Goal: Task Accomplishment & Management: Manage account settings

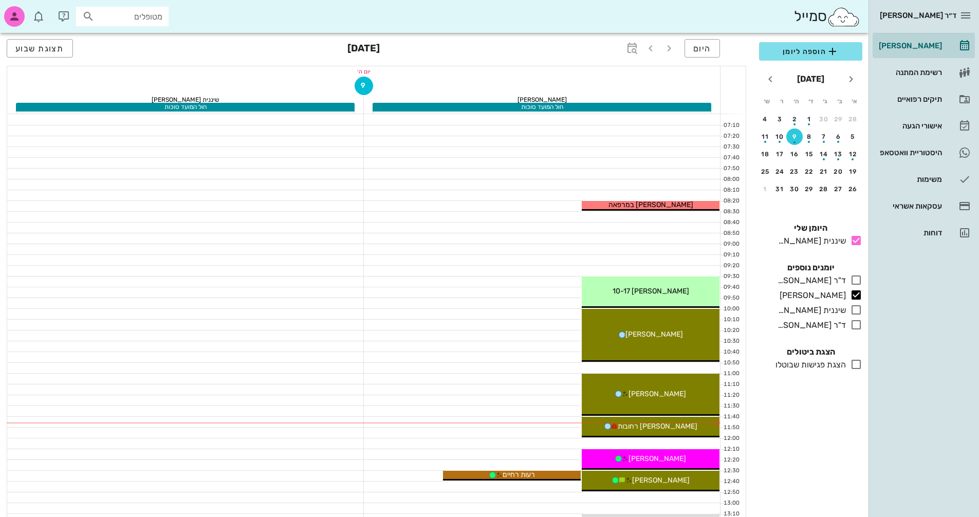
scroll to position [51, 0]
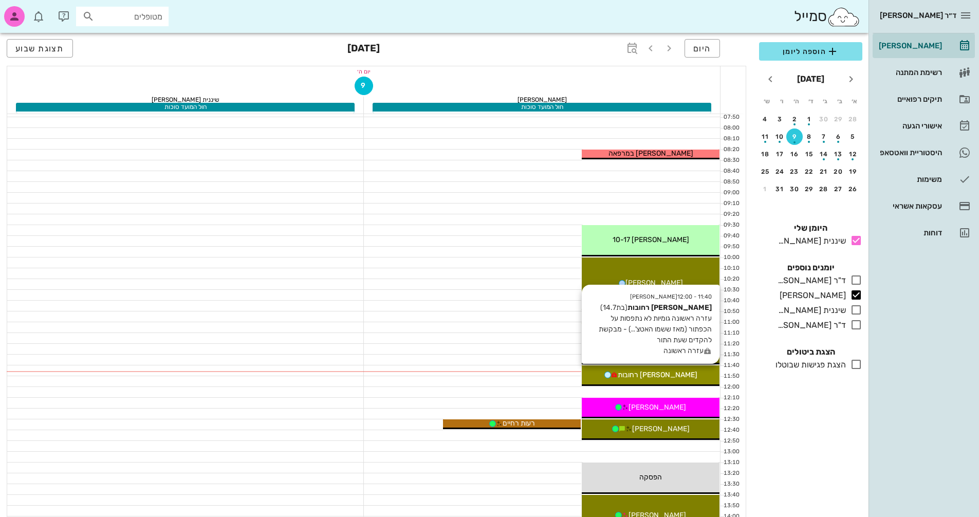
click at [674, 374] on span "[PERSON_NAME] רחובות" at bounding box center [657, 374] width 80 height 9
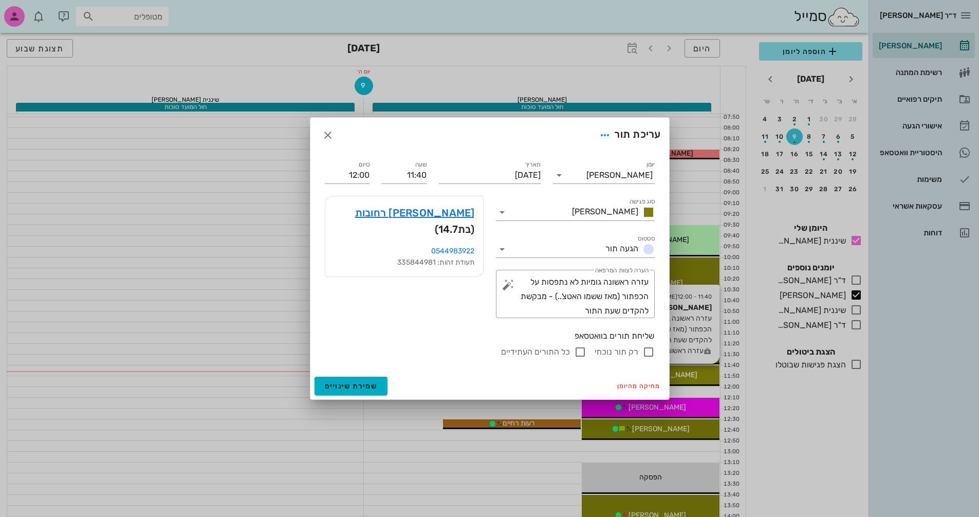
click at [674, 373] on div "ד״ר [PERSON_NAME] [PERSON_NAME] רשימת המתנה תיקים רפואיים אישורי הגעה היסטוריית…" at bounding box center [489, 459] width 979 height 1020
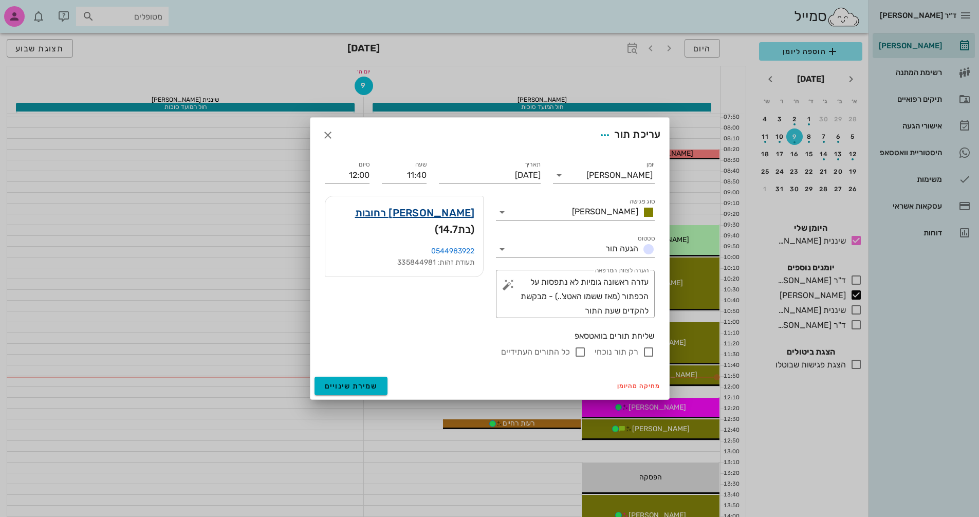
click at [422, 211] on link "[PERSON_NAME] רחובות" at bounding box center [415, 212] width 120 height 16
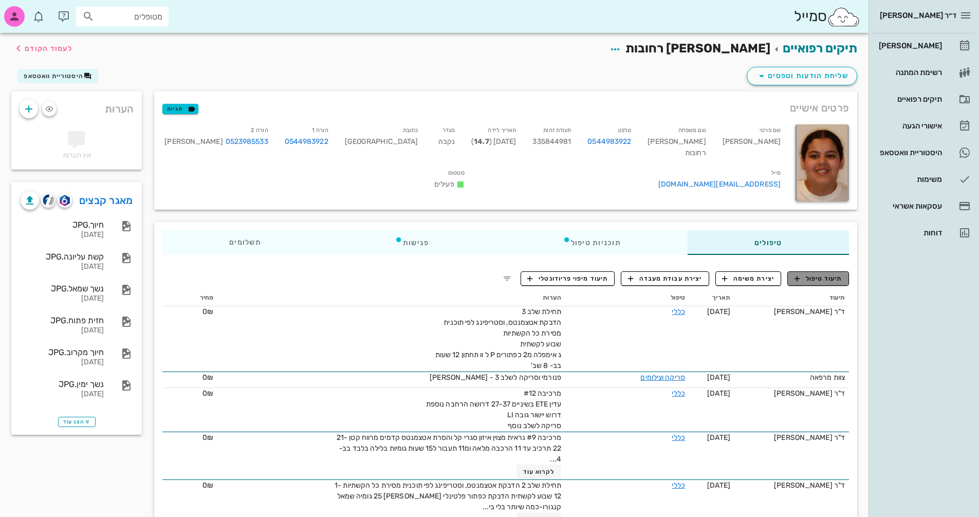
click at [820, 277] on span "תיעוד טיפול" at bounding box center [818, 278] width 48 height 9
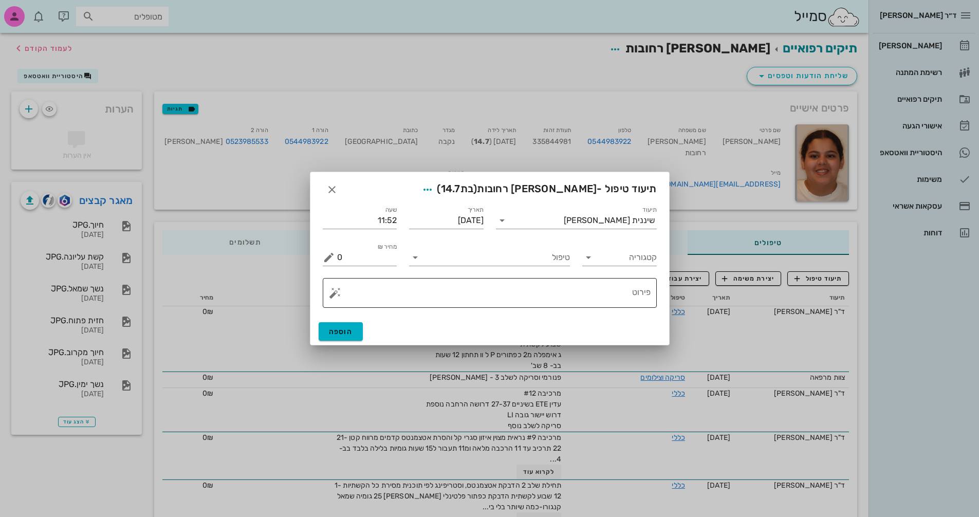
click at [616, 291] on textarea "פירוט" at bounding box center [493, 295] width 313 height 25
click at [551, 259] on input "טיפול" at bounding box center [496, 257] width 146 height 16
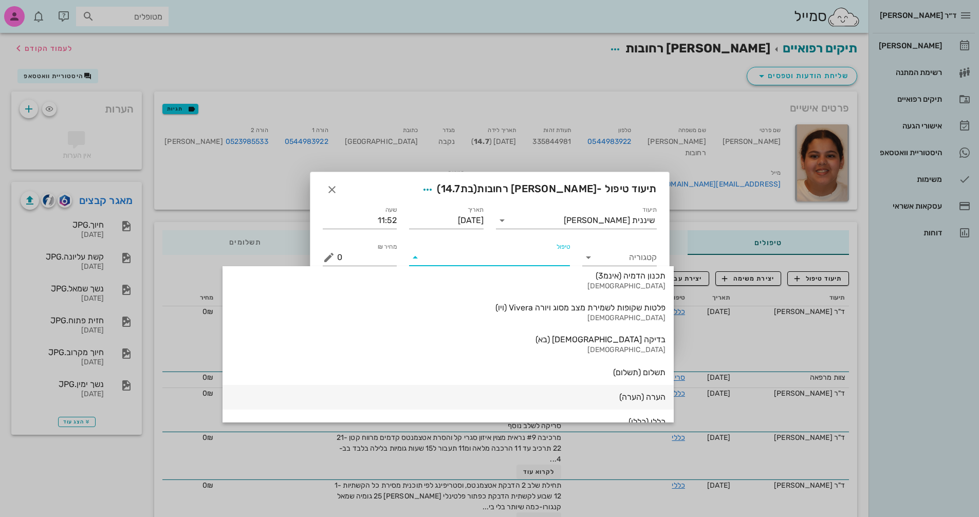
scroll to position [1104, 0]
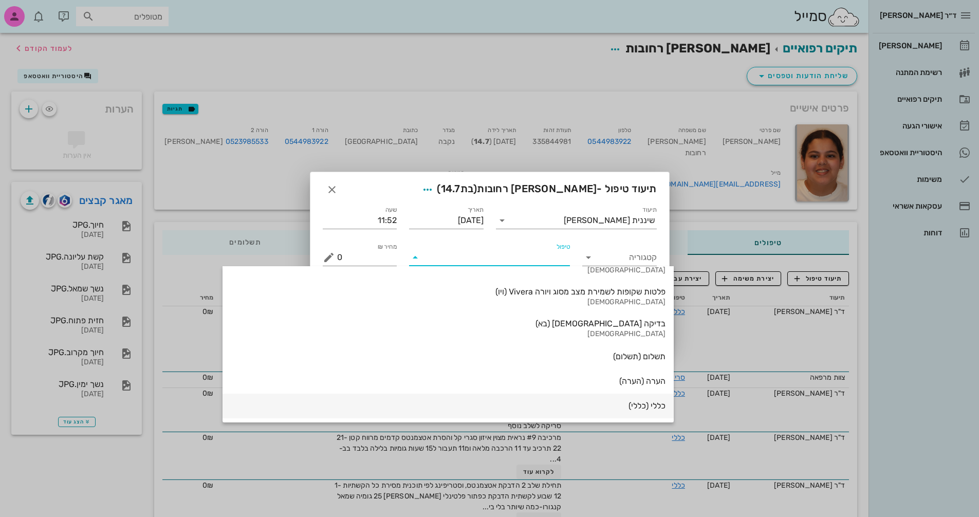
click at [535, 405] on div "כללי (כללי)" at bounding box center [448, 406] width 435 height 10
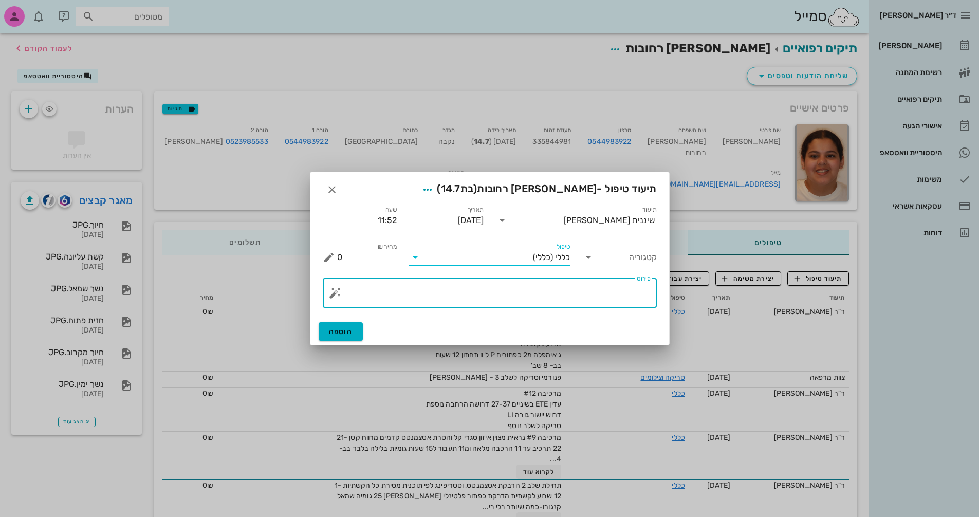
click at [614, 293] on textarea "פירוט" at bounding box center [493, 295] width 313 height 25
type textarea "v"
type textarea "הדרכה נוספת להרכבת הגומיה בצד שמאל"
click at [354, 330] on button "הוספה" at bounding box center [340, 331] width 45 height 18
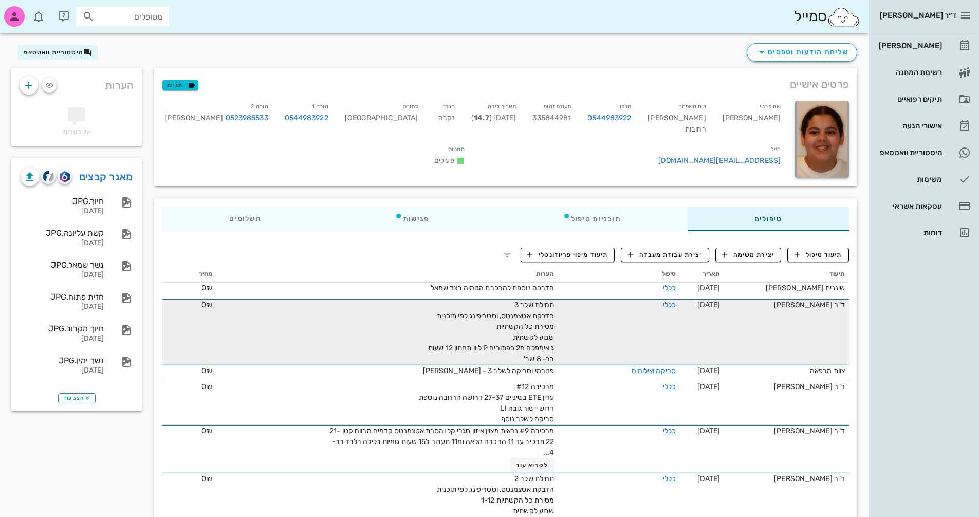
scroll to position [0, 0]
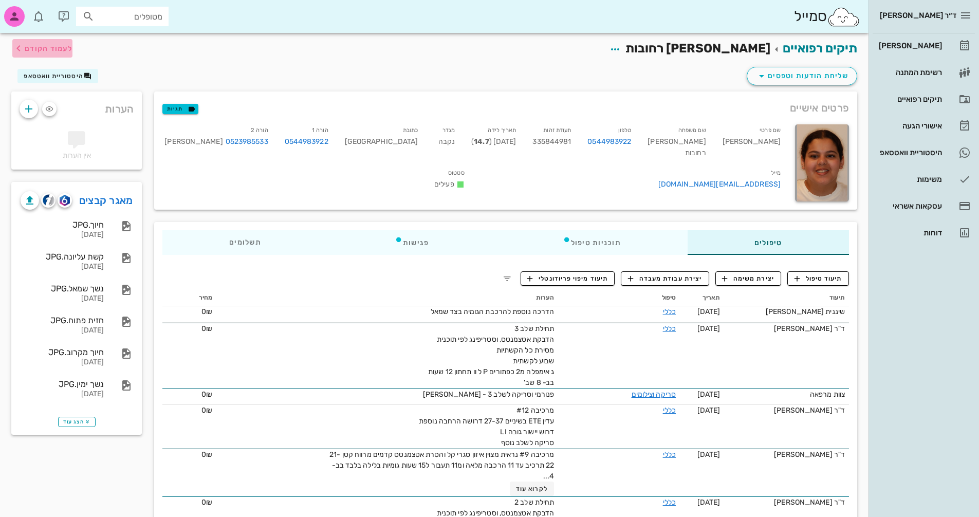
click at [38, 42] on span "לעמוד הקודם" at bounding box center [42, 48] width 60 height 12
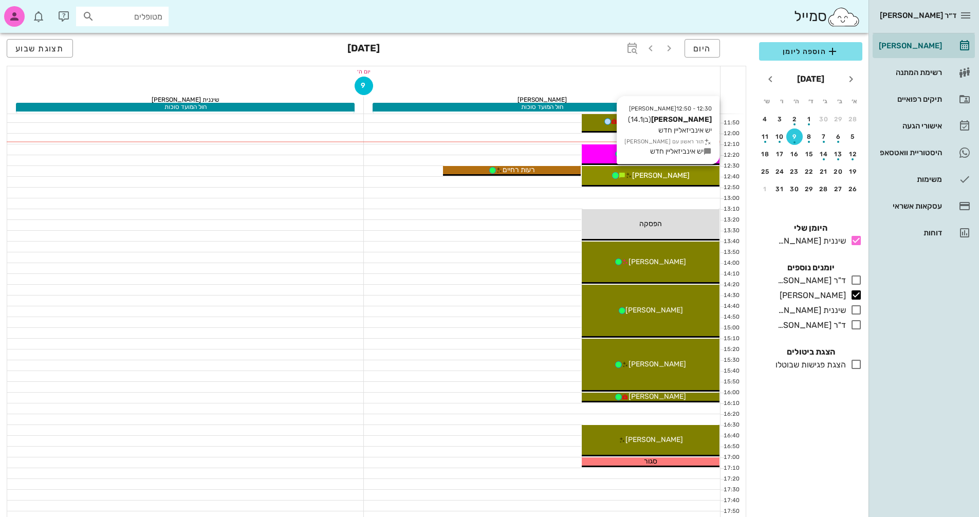
scroll to position [154, 0]
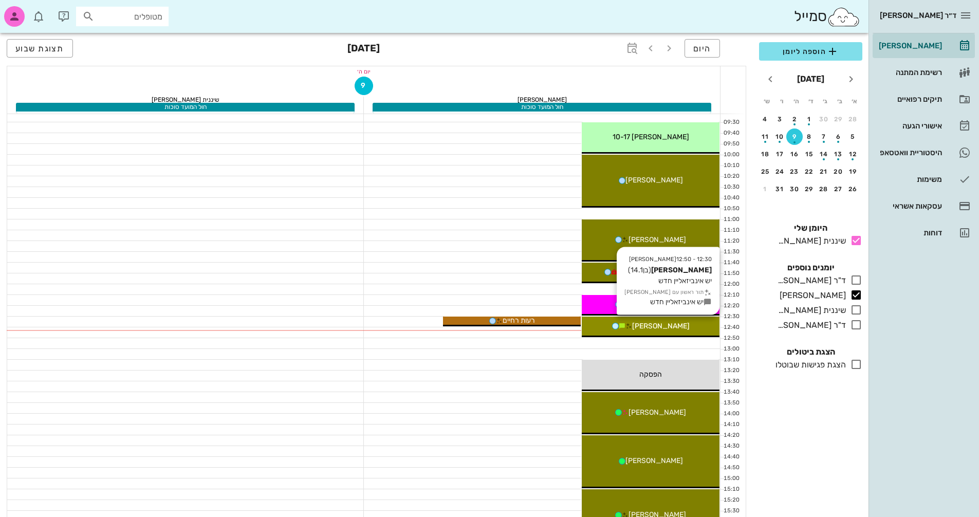
click at [692, 323] on div "[PERSON_NAME]" at bounding box center [651, 326] width 138 height 11
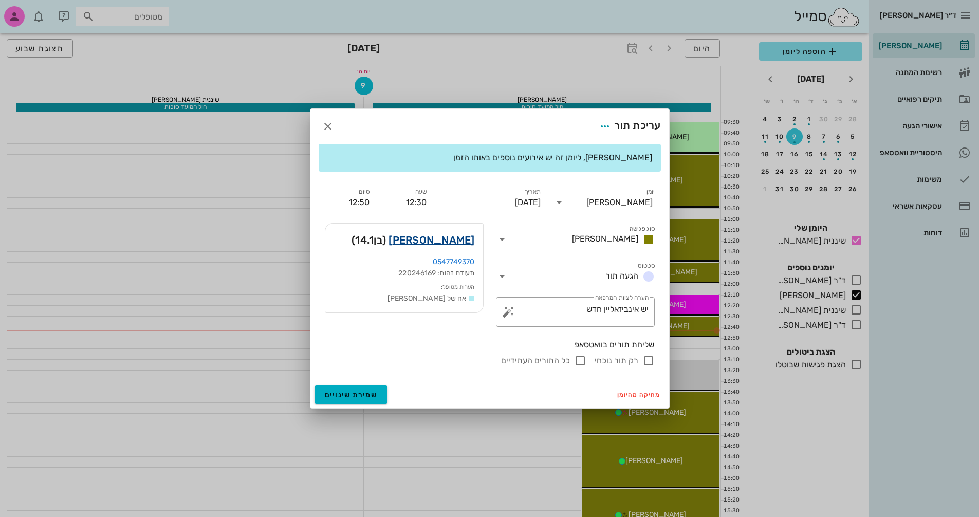
click at [463, 238] on link "[PERSON_NAME]" at bounding box center [431, 240] width 86 height 16
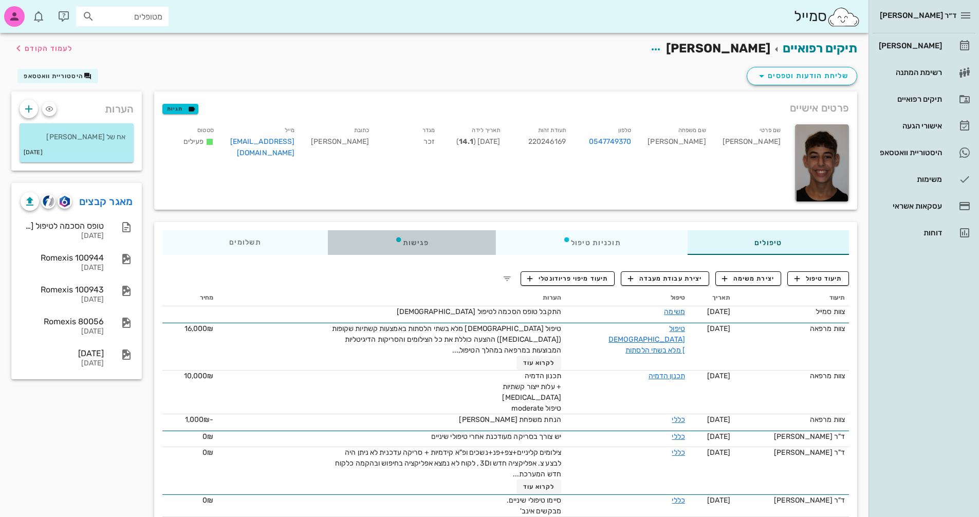
click at [396, 241] on icon at bounding box center [399, 239] width 8 height 8
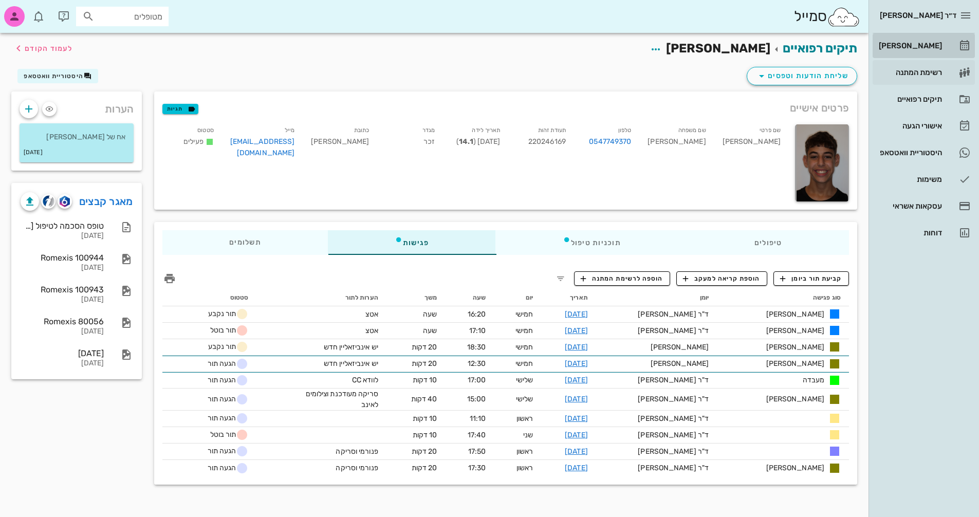
drag, startPoint x: 929, startPoint y: 38, endPoint x: 933, endPoint y: 79, distance: 41.4
click at [929, 39] on div "[PERSON_NAME]" at bounding box center [908, 46] width 65 height 16
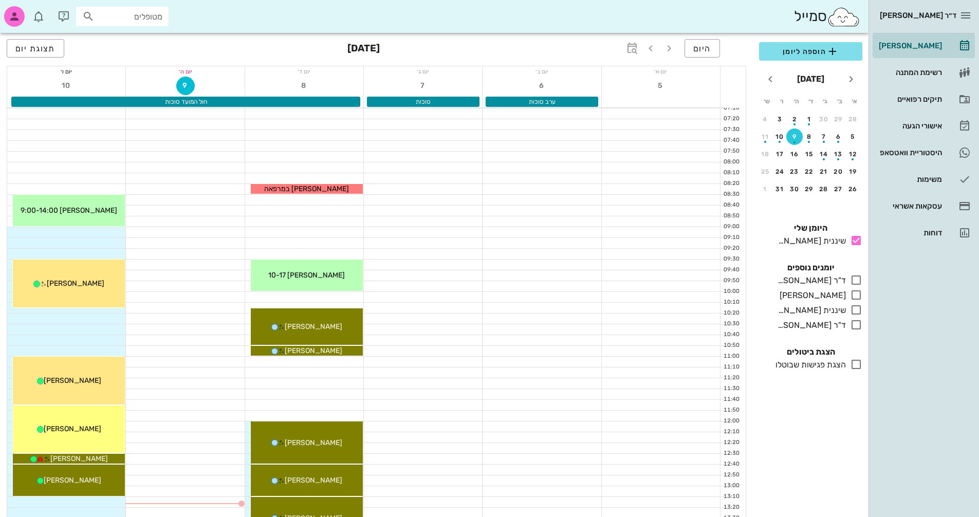
click at [793, 135] on div "9" at bounding box center [794, 136] width 16 height 7
click at [856, 276] on icon at bounding box center [856, 280] width 12 height 12
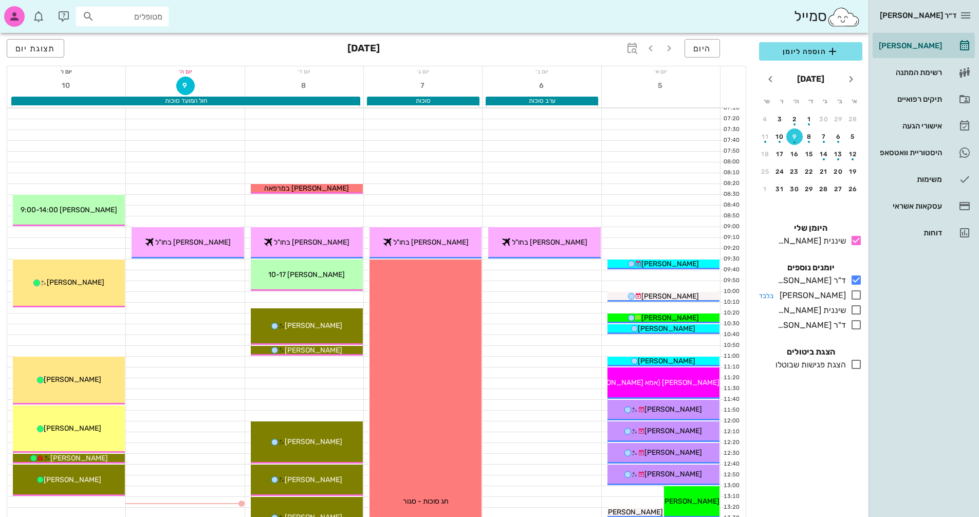
click at [855, 296] on icon at bounding box center [856, 295] width 12 height 12
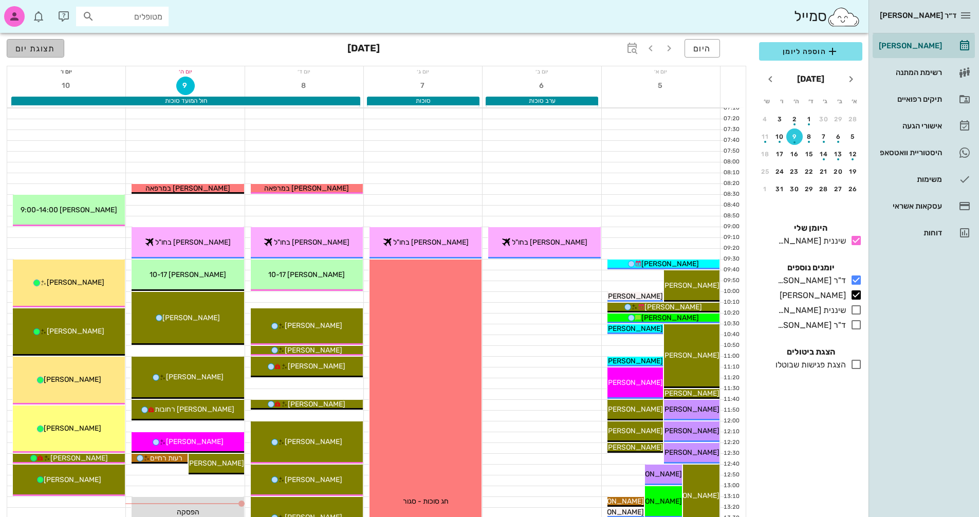
click at [26, 44] on span "תצוגת יום" at bounding box center [35, 49] width 40 height 10
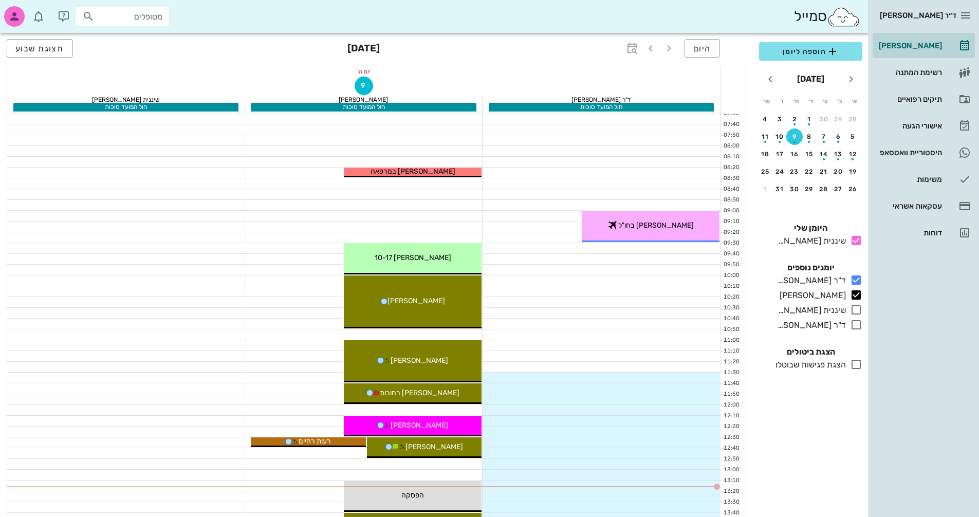
scroll to position [103, 0]
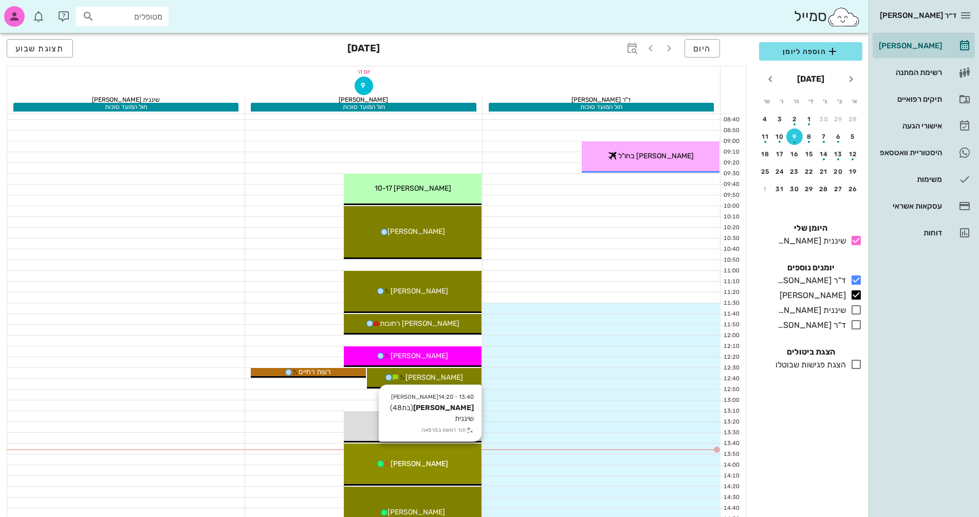
click at [453, 460] on div "[PERSON_NAME]" at bounding box center [413, 463] width 138 height 11
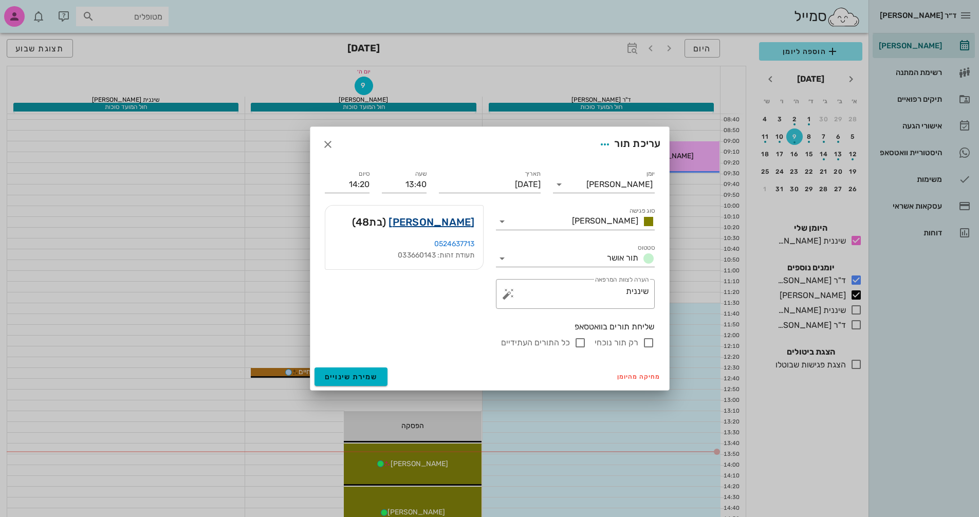
click at [460, 221] on link "[PERSON_NAME]" at bounding box center [431, 222] width 86 height 16
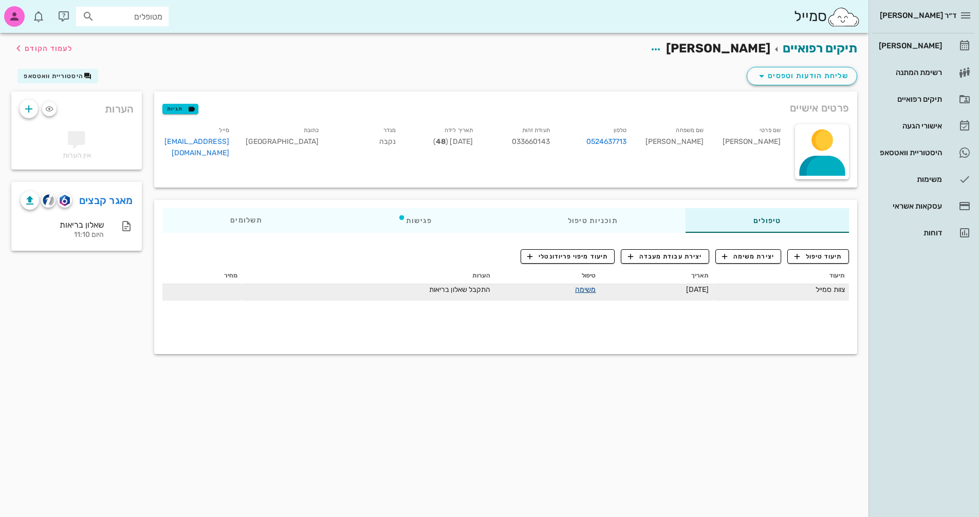
click at [575, 286] on link "משימה" at bounding box center [585, 289] width 21 height 9
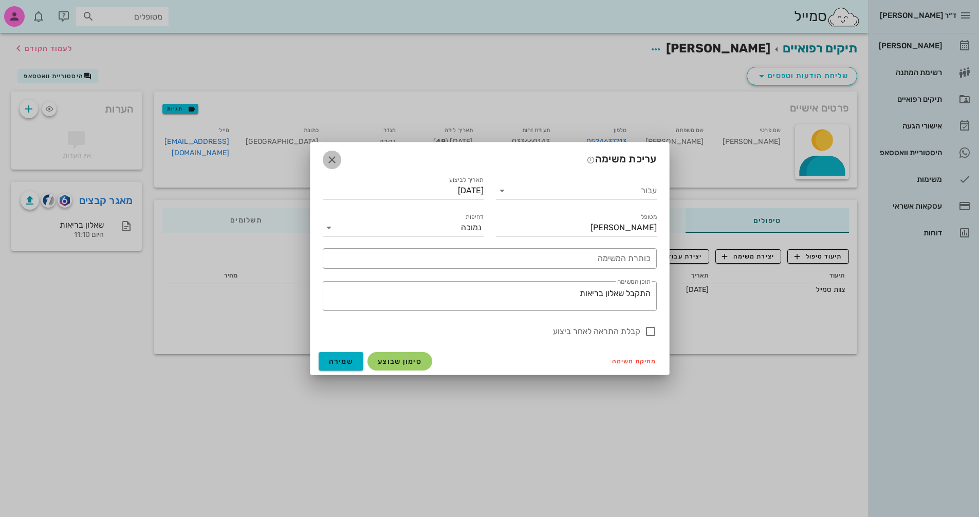
click at [330, 158] on icon "button" at bounding box center [332, 160] width 12 height 12
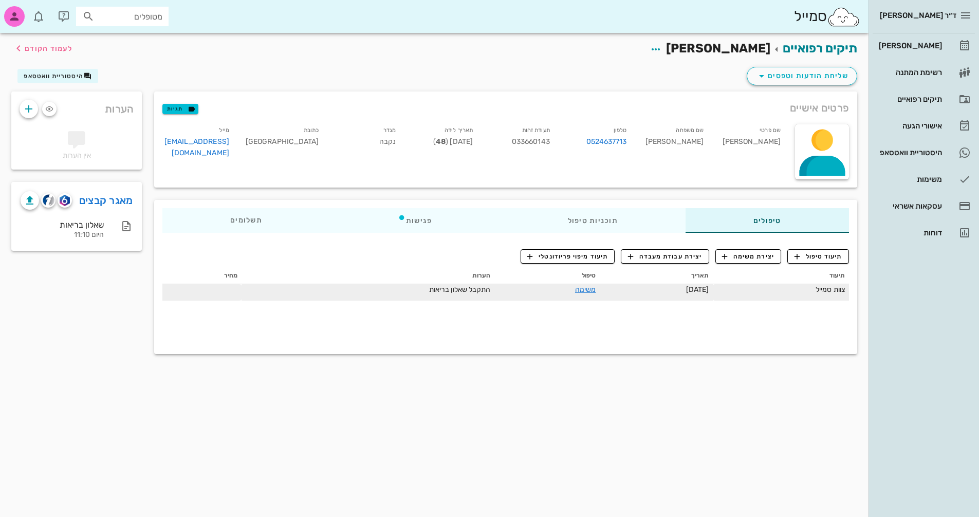
click at [436, 288] on span "התקבל שאלון בריאות" at bounding box center [460, 289] width 62 height 9
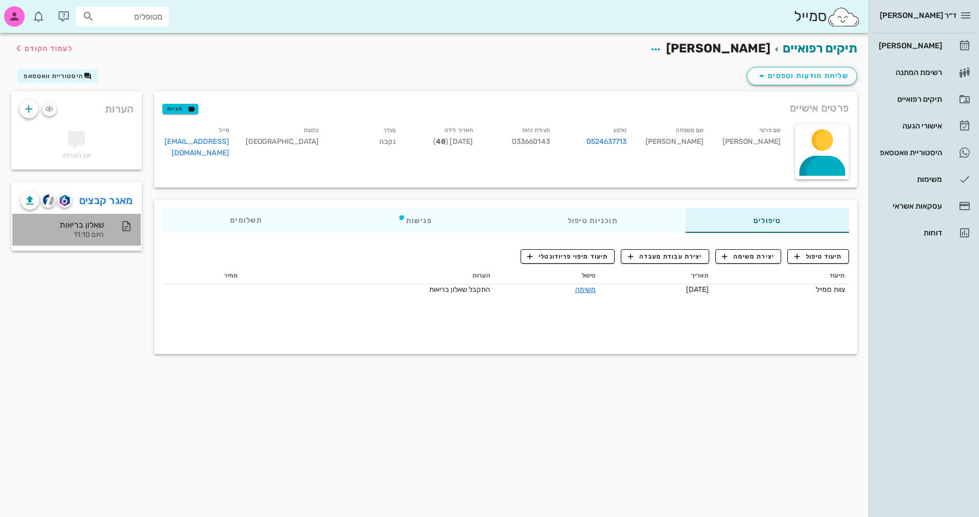
click at [75, 220] on div "שאלון בריאות" at bounding box center [62, 225] width 83 height 10
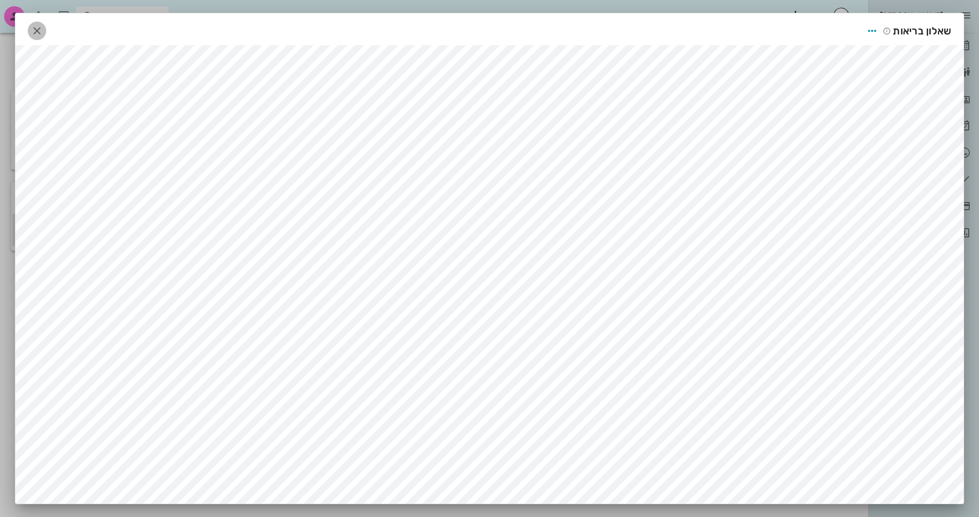
click at [43, 31] on icon "button" at bounding box center [37, 31] width 12 height 12
